Goal: Task Accomplishment & Management: Manage account settings

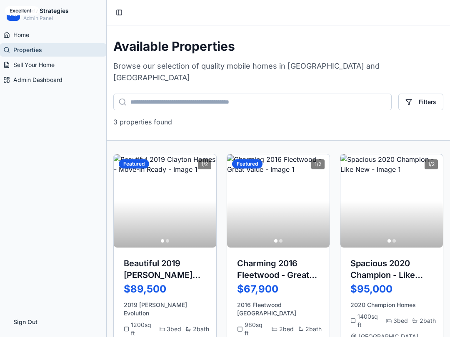
click at [22, 35] on span "Home" at bounding box center [21, 35] width 16 height 8
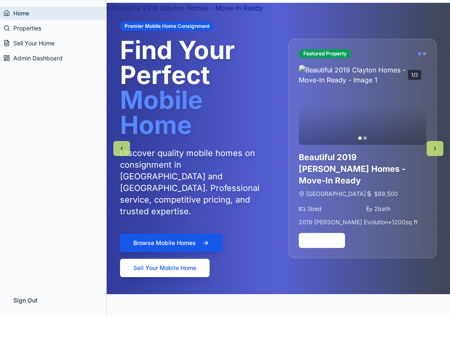
scroll to position [1, 0]
click at [119, 163] on button at bounding box center [121, 170] width 17 height 15
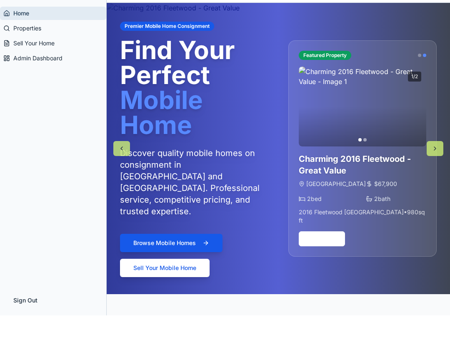
click at [123, 163] on button at bounding box center [121, 170] width 17 height 15
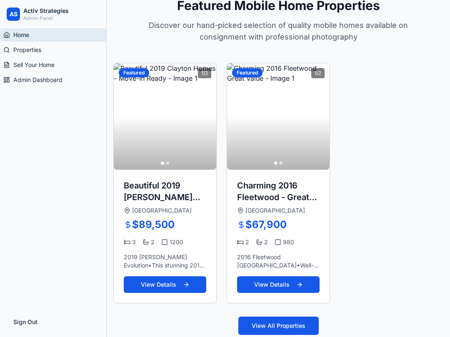
scroll to position [324, 0]
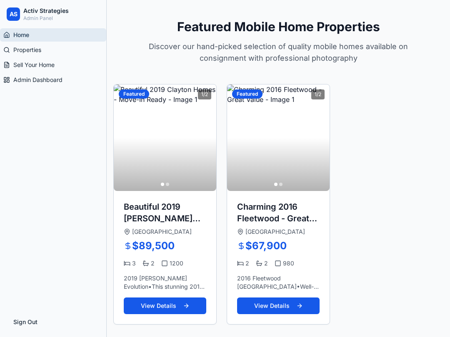
click at [205, 135] on button at bounding box center [204, 137] width 17 height 15
click at [202, 135] on button at bounding box center [204, 137] width 17 height 15
click at [201, 138] on button at bounding box center [204, 137] width 17 height 15
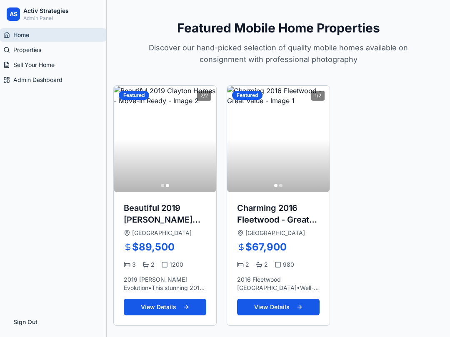
click at [122, 140] on button at bounding box center [125, 139] width 17 height 15
click at [240, 136] on button at bounding box center [238, 139] width 17 height 15
click at [234, 132] on button at bounding box center [238, 139] width 17 height 15
click at [144, 210] on h3 "Beautiful 2019 [PERSON_NAME] Homes - Move-In Ready" at bounding box center [165, 213] width 82 height 23
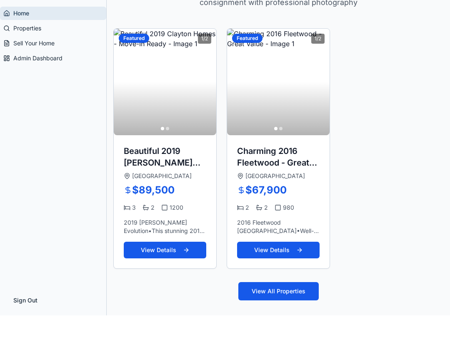
click at [139, 264] on button "View Details" at bounding box center [165, 272] width 82 height 17
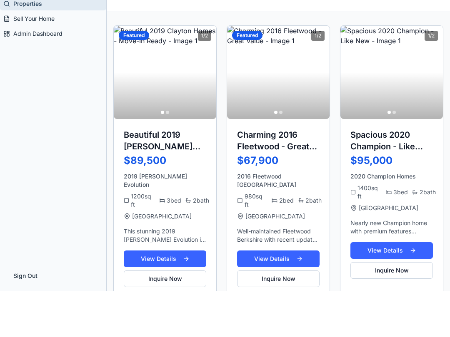
click at [151, 297] on button "View Details" at bounding box center [165, 305] width 82 height 17
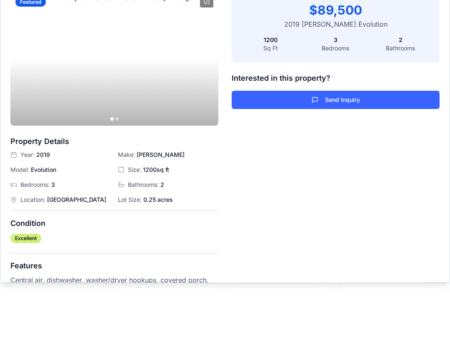
scroll to position [0, 0]
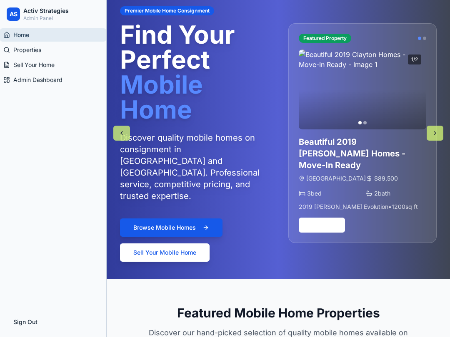
scroll to position [27, 0]
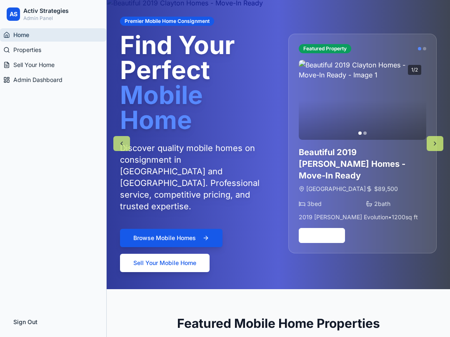
click at [16, 79] on span "Admin Dashboard" at bounding box center [37, 80] width 49 height 8
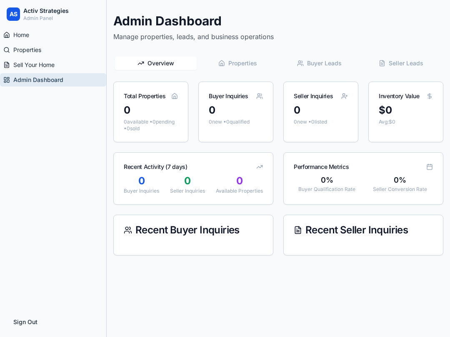
scroll to position [25, 0]
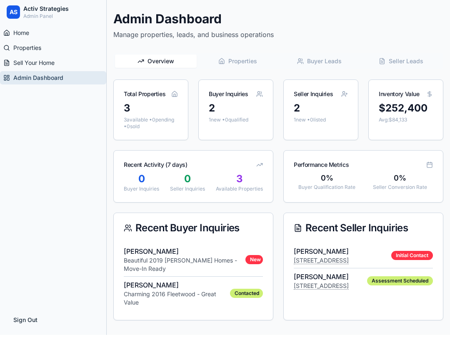
click at [249, 60] on span "Properties" at bounding box center [242, 63] width 29 height 8
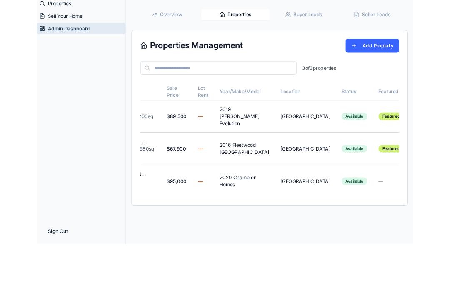
scroll to position [0, 66]
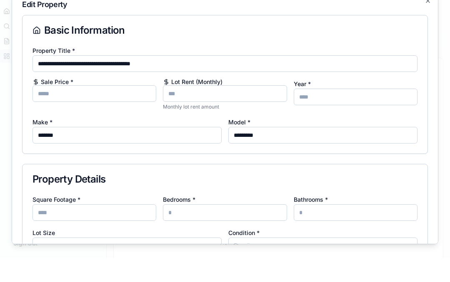
click at [221, 109] on input "Lot Rent (Monthly)" at bounding box center [225, 117] width 124 height 17
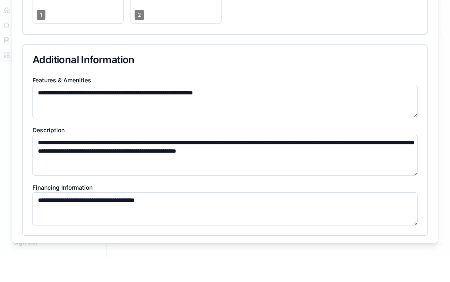
scroll to position [552, 0]
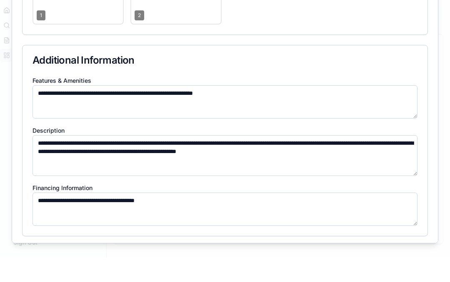
type input "***"
click at [403, 271] on button "Update Property" at bounding box center [397, 279] width 59 height 17
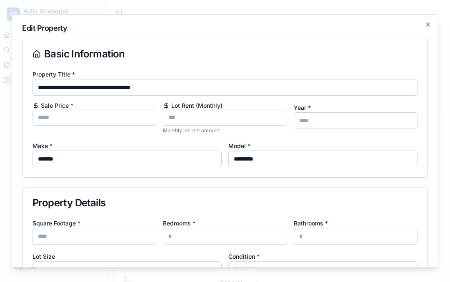
click at [430, 21] on icon "button" at bounding box center [427, 24] width 7 height 7
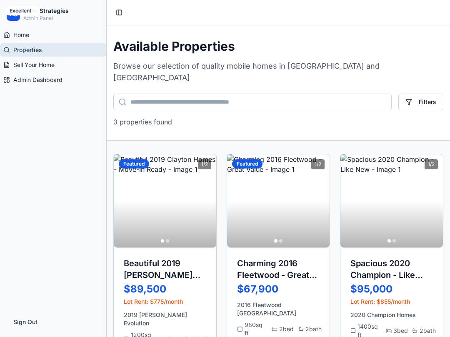
click at [25, 37] on span "Home" at bounding box center [21, 35] width 16 height 8
